Goal: Find specific page/section: Find specific page/section

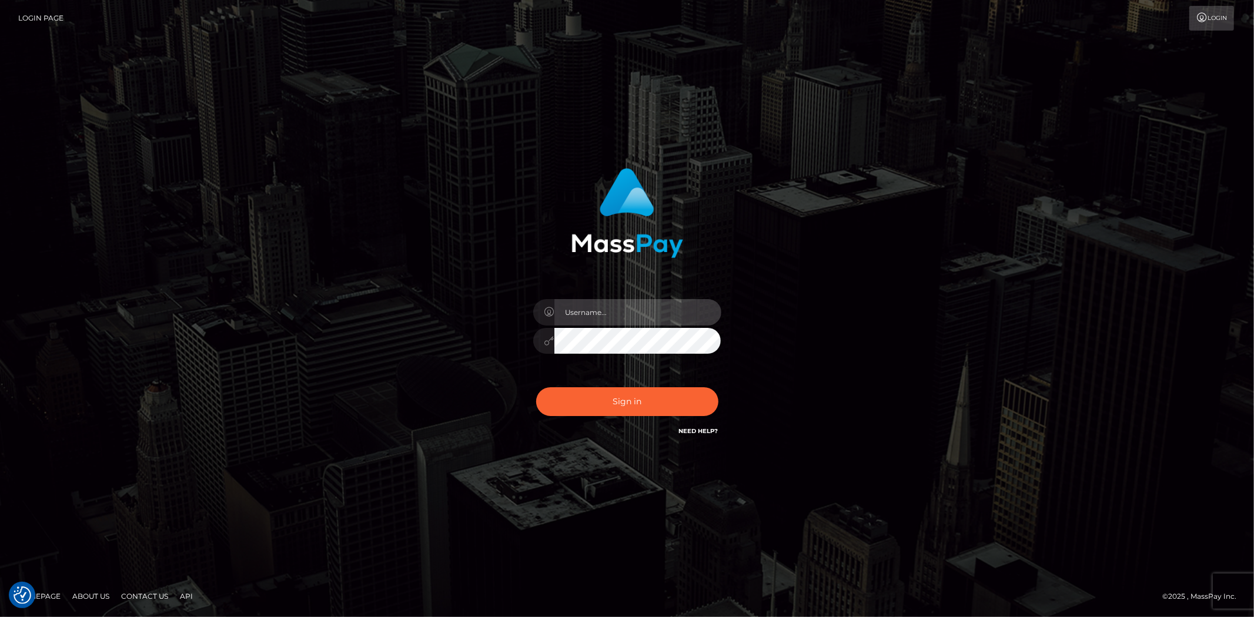
type input "Bern.Spree"
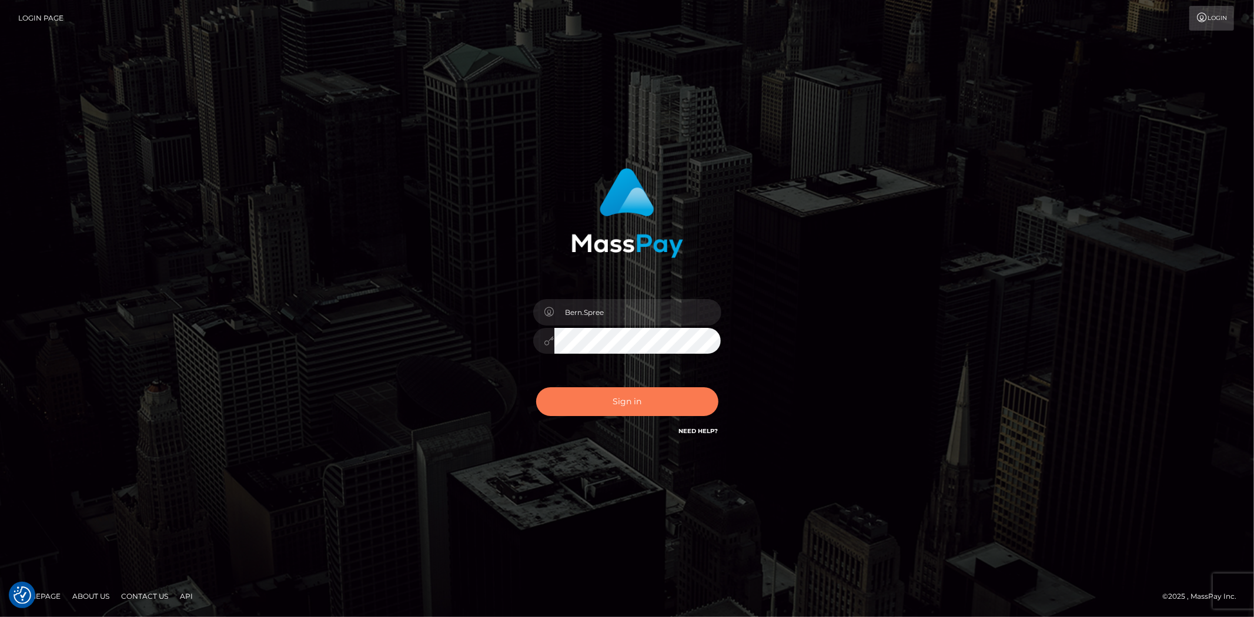
click at [585, 410] on button "Sign in" at bounding box center [627, 401] width 182 height 29
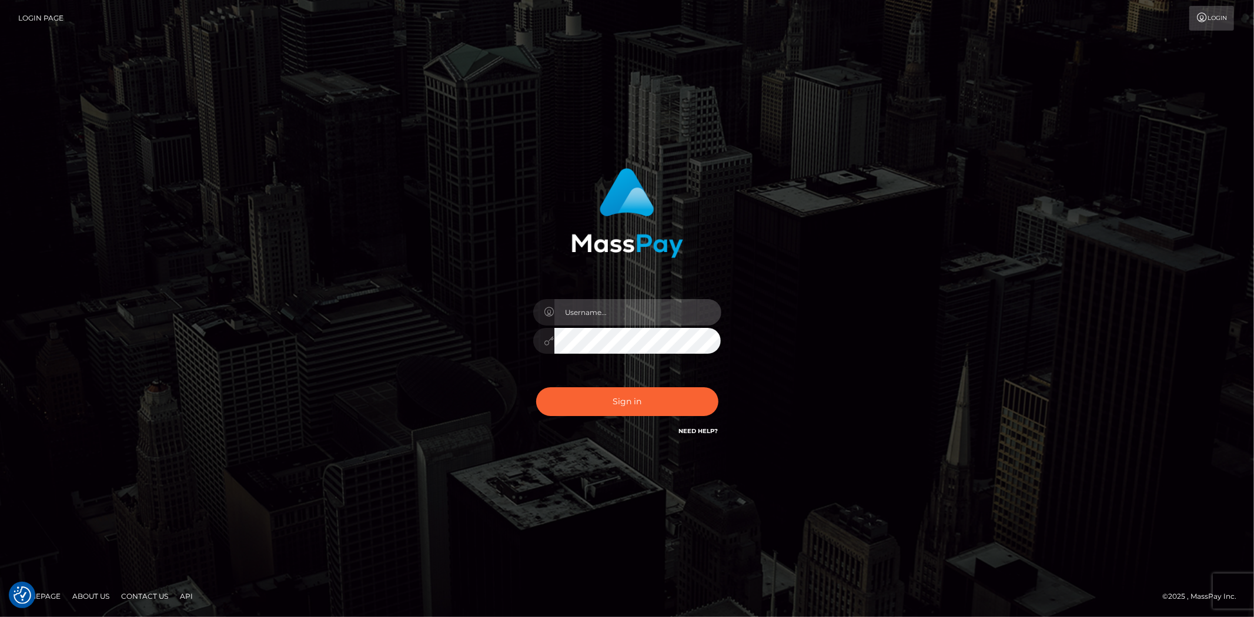
type input "Bern.Spree"
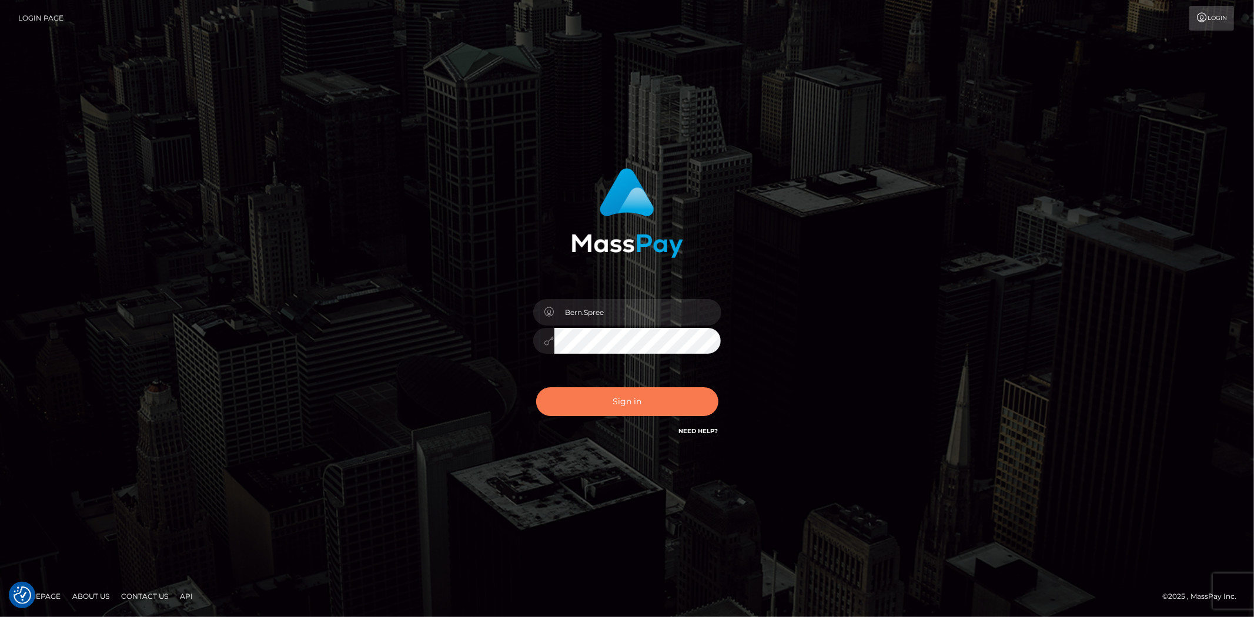
click at [560, 415] on button "Sign in" at bounding box center [627, 401] width 182 height 29
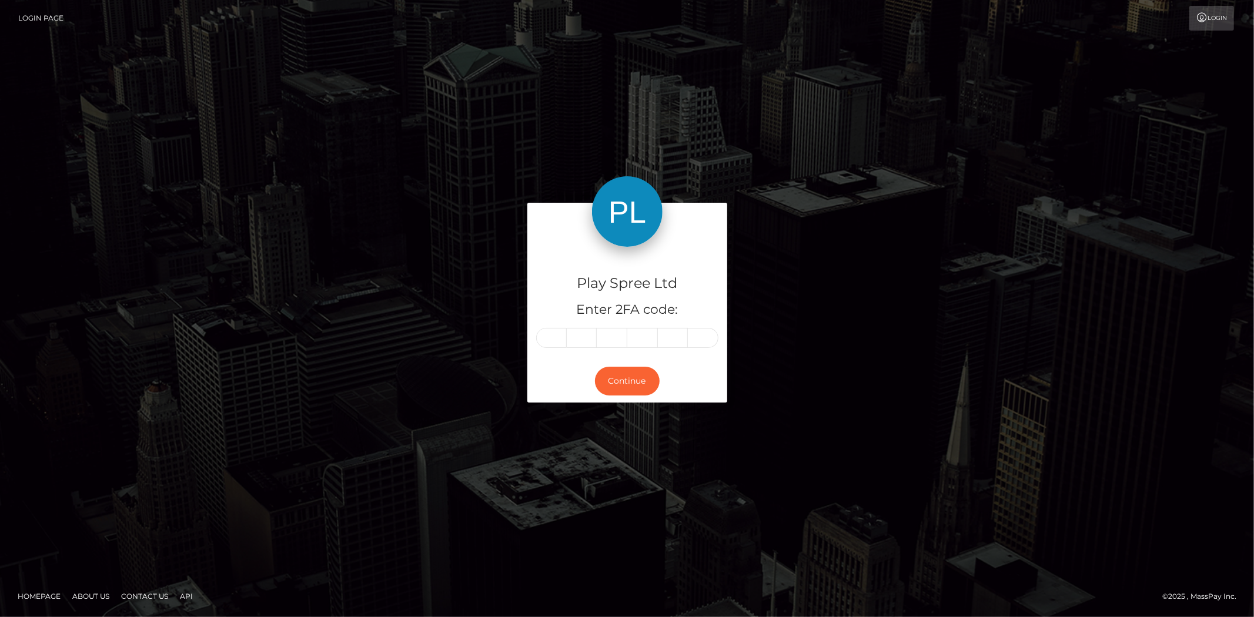
click at [542, 332] on input "text" at bounding box center [551, 338] width 31 height 20
type input "4"
type input "8"
type input "2"
type input "4"
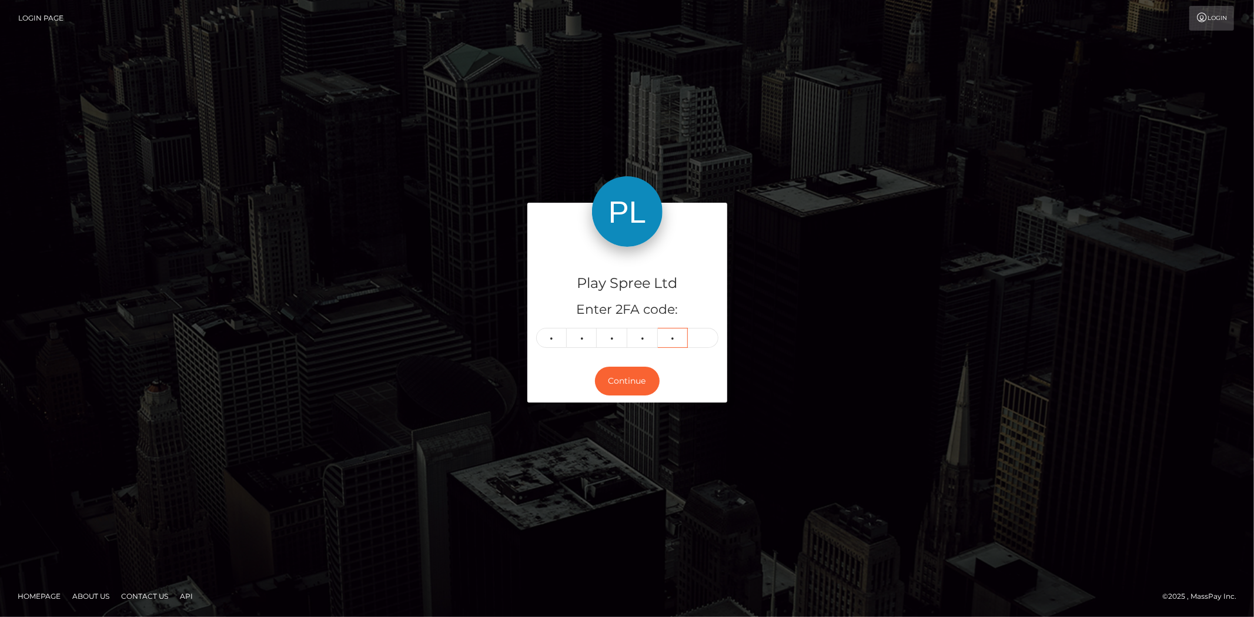
type input "7"
type input "3"
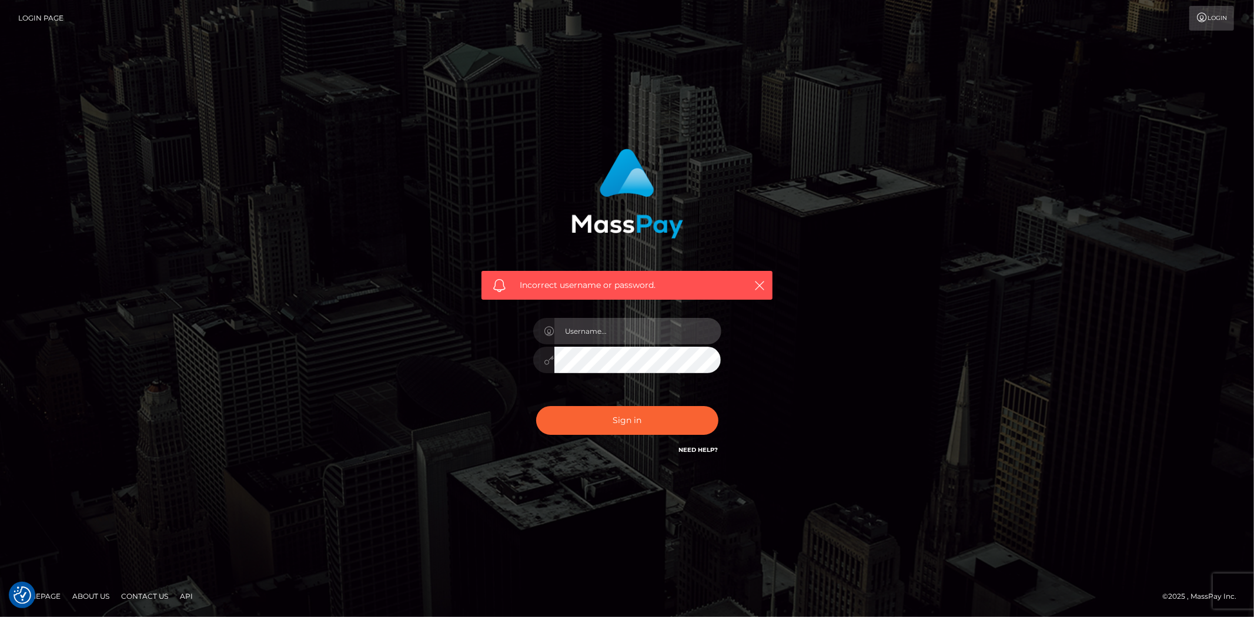
click at [591, 332] on input "text" at bounding box center [637, 331] width 167 height 26
type input "Bern.Spree"
click at [568, 422] on button "Sign in" at bounding box center [627, 420] width 182 height 29
drag, startPoint x: 627, startPoint y: 310, endPoint x: 625, endPoint y: 320, distance: 10.1
click at [627, 312] on div "Bern.Spree" at bounding box center [627, 354] width 206 height 90
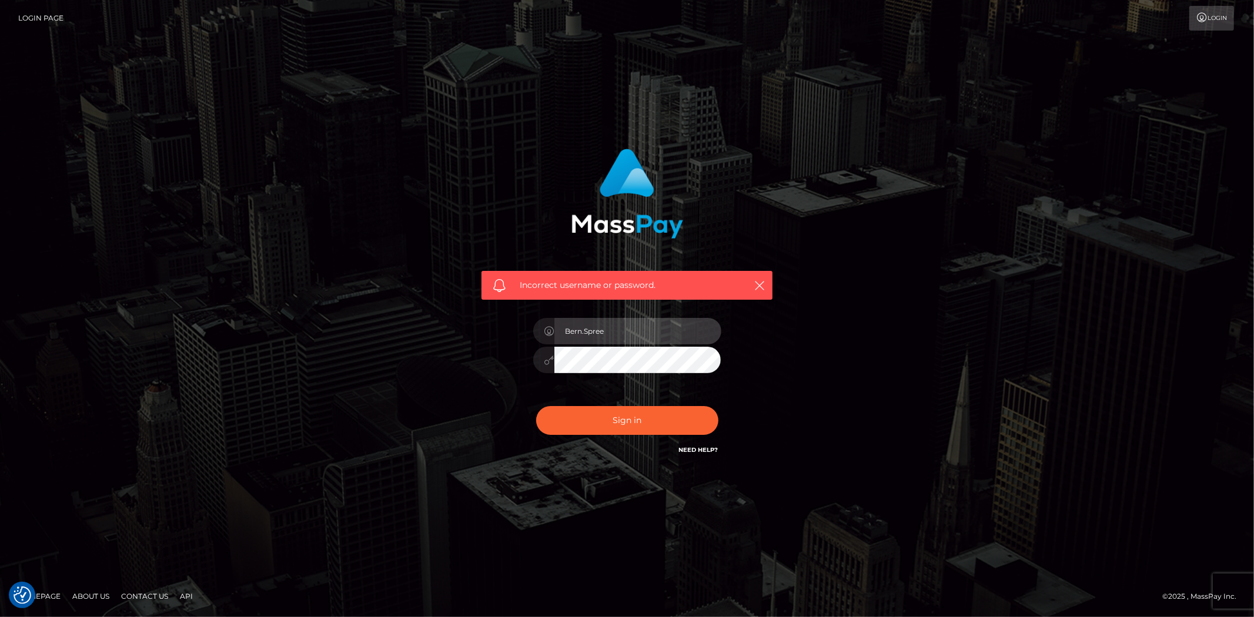
click at [624, 325] on input "Bern.Spree" at bounding box center [637, 331] width 167 height 26
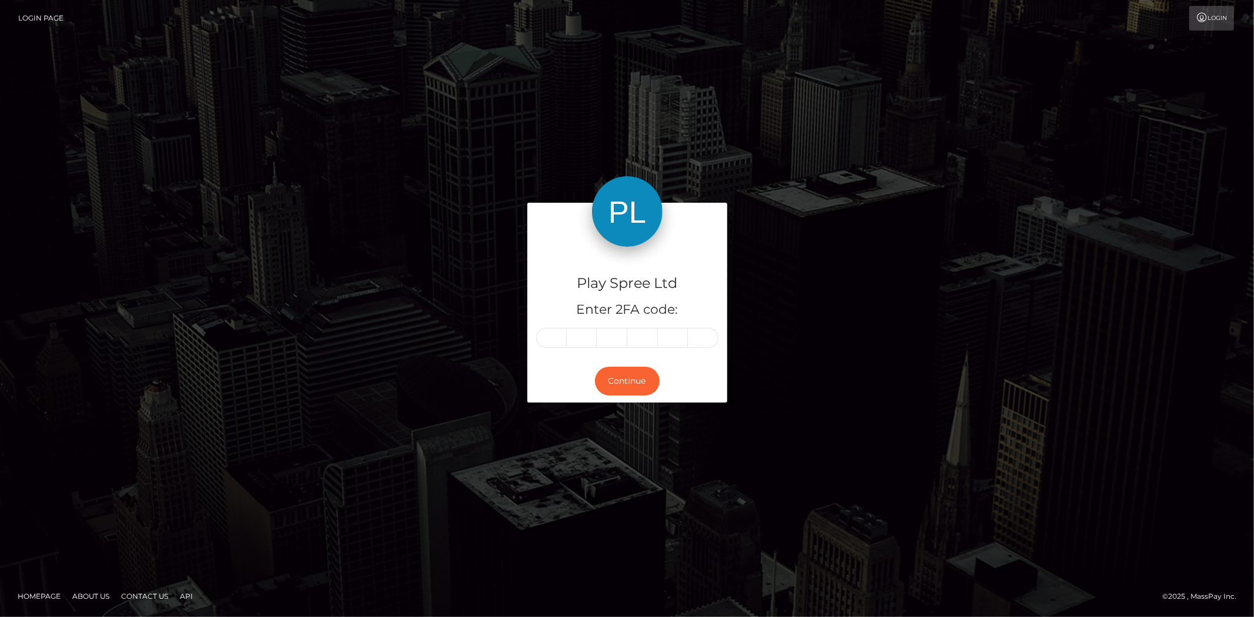
click at [561, 337] on input "text" at bounding box center [551, 338] width 31 height 20
click at [559, 336] on input "text" at bounding box center [551, 338] width 31 height 20
type input "3"
type input "0"
type input "3"
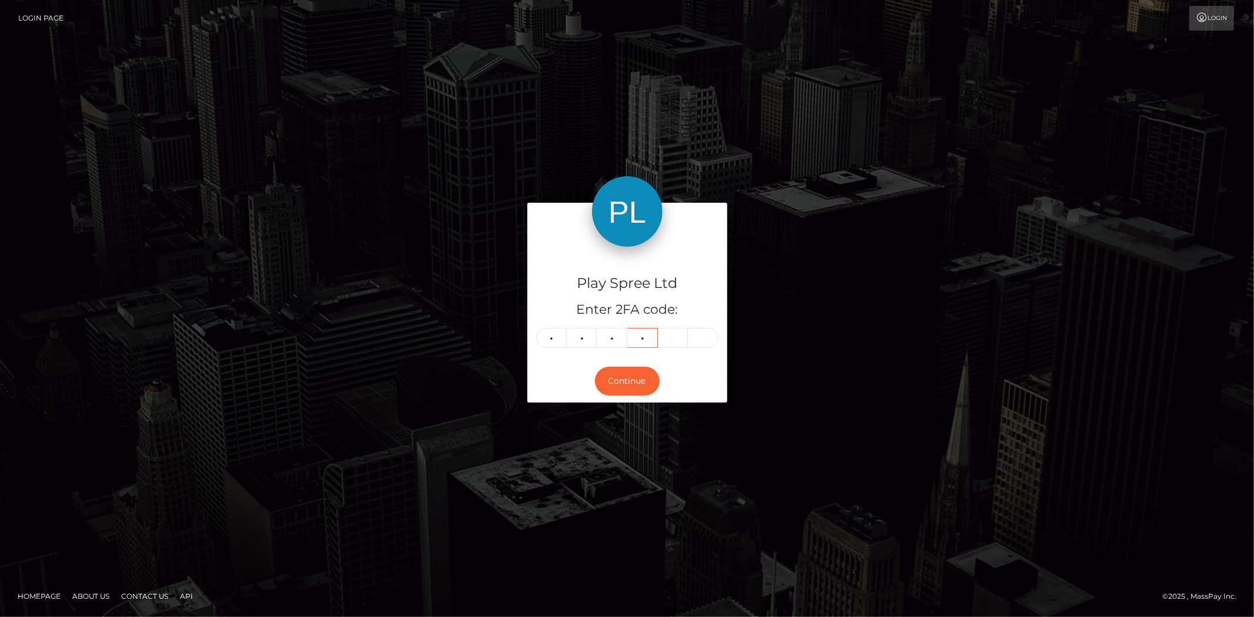
type input "7"
type input "5"
type input "9"
click at [633, 390] on button "Continue" at bounding box center [627, 381] width 65 height 29
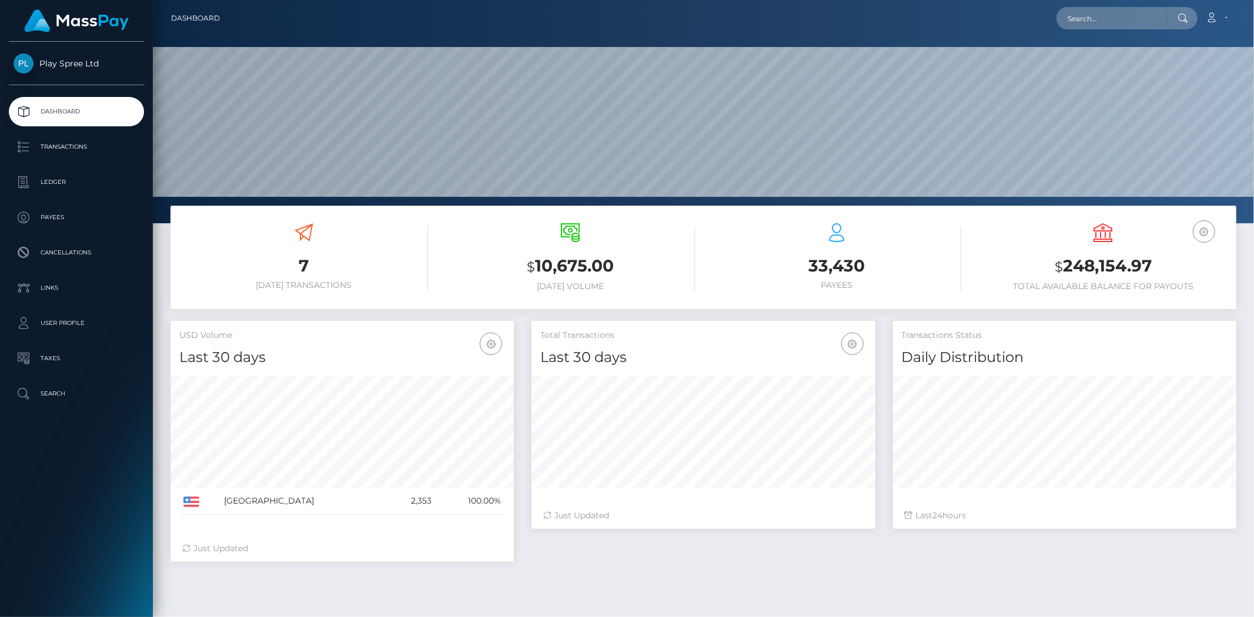
scroll to position [208, 343]
click at [1083, 7] on input "text" at bounding box center [1111, 18] width 110 height 22
paste input "1688501"
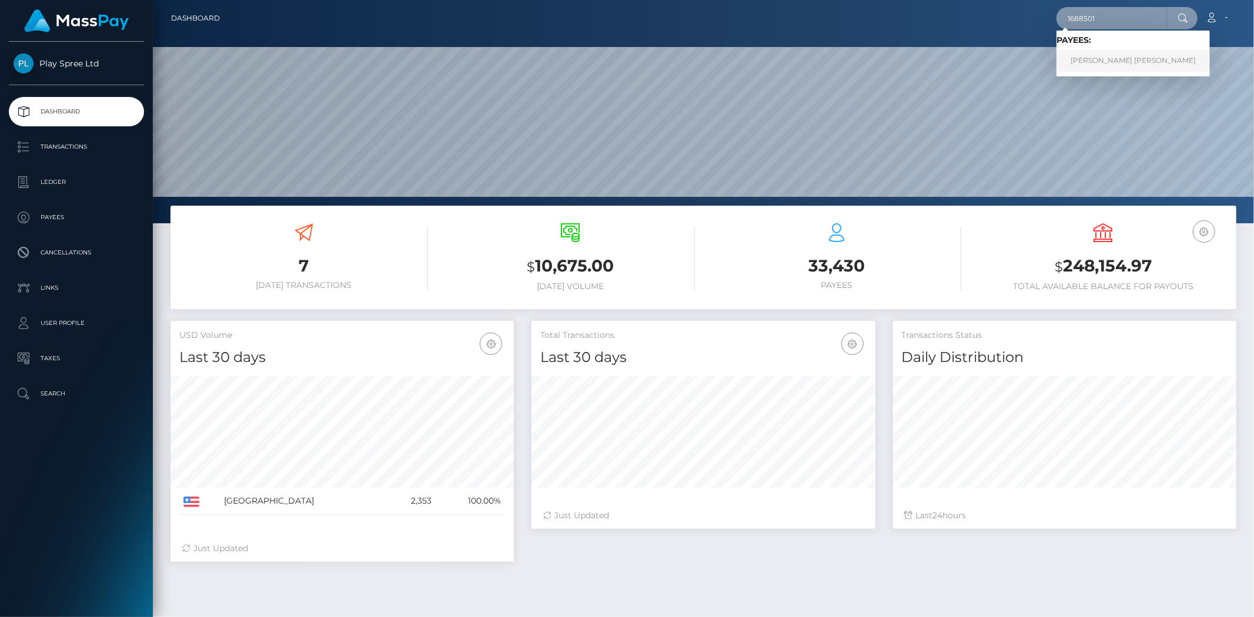
type input "1688501"
click at [1120, 62] on link "[PERSON_NAME] [PERSON_NAME]" at bounding box center [1132, 61] width 153 height 22
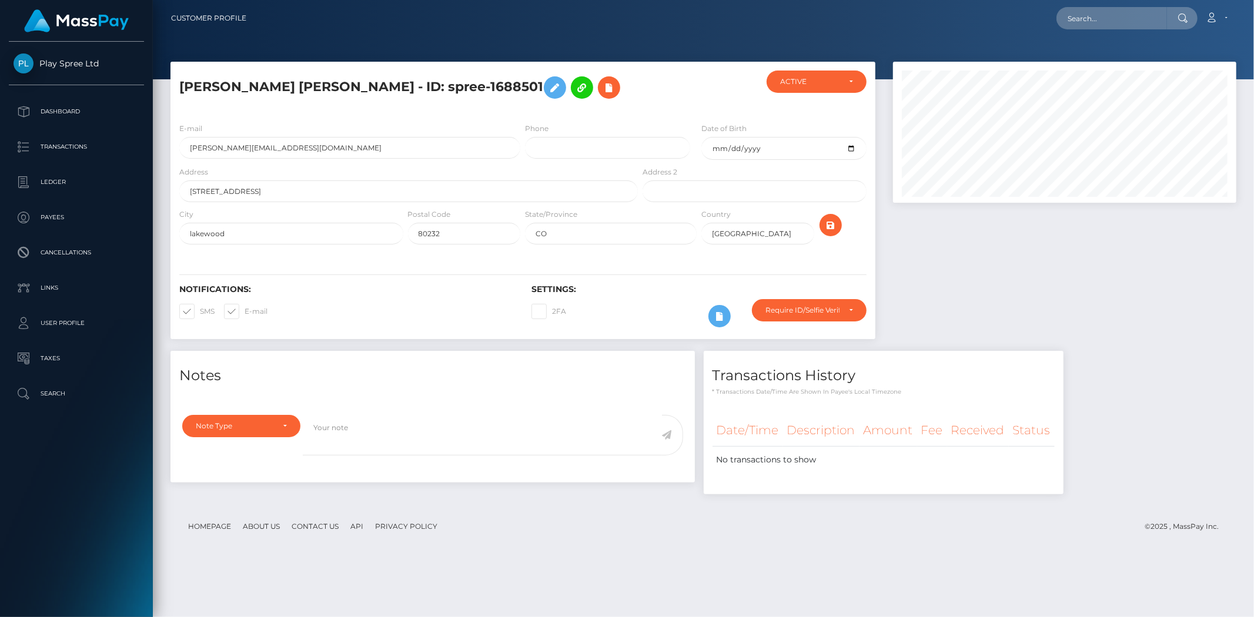
scroll to position [141, 343]
drag, startPoint x: 422, startPoint y: 85, endPoint x: 514, endPoint y: 91, distance: 92.5
click at [514, 91] on h5 "[PERSON_NAME] [PERSON_NAME] - ID: spree-1688501" at bounding box center [405, 88] width 452 height 34
copy h5 "spree-1688501"
click at [698, 105] on div at bounding box center [699, 92] width 118 height 43
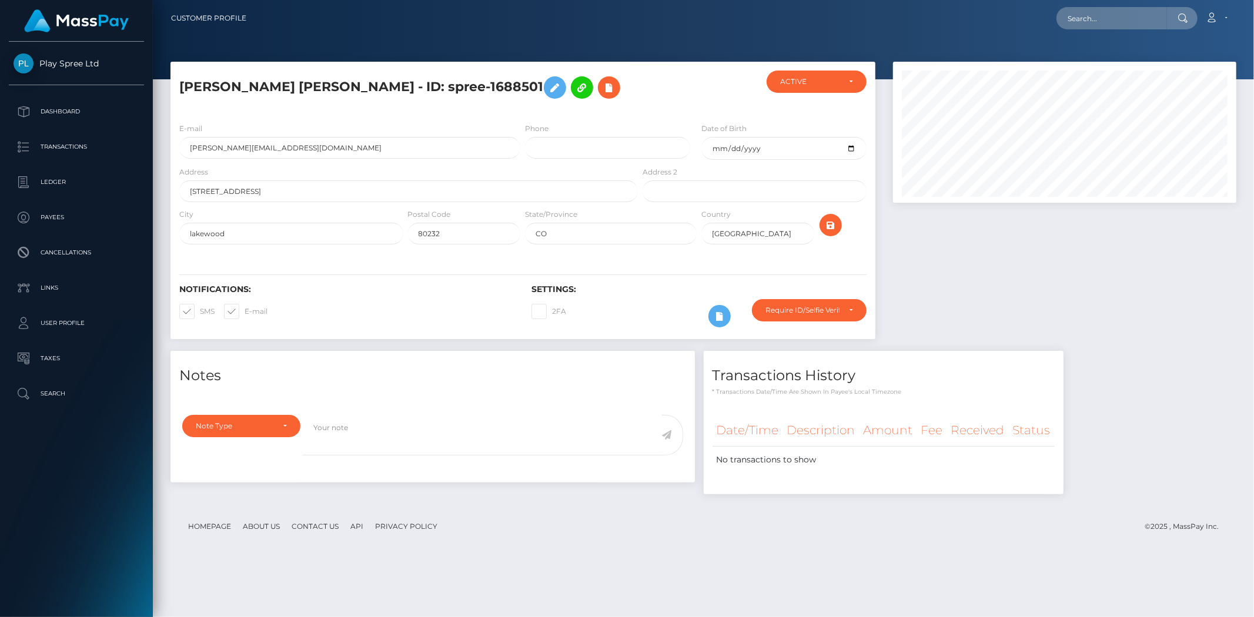
click at [629, 28] on div "Loading... Loading... Account Edit Profile Logout" at bounding box center [746, 18] width 980 height 25
